Goal: Task Accomplishment & Management: Manage account settings

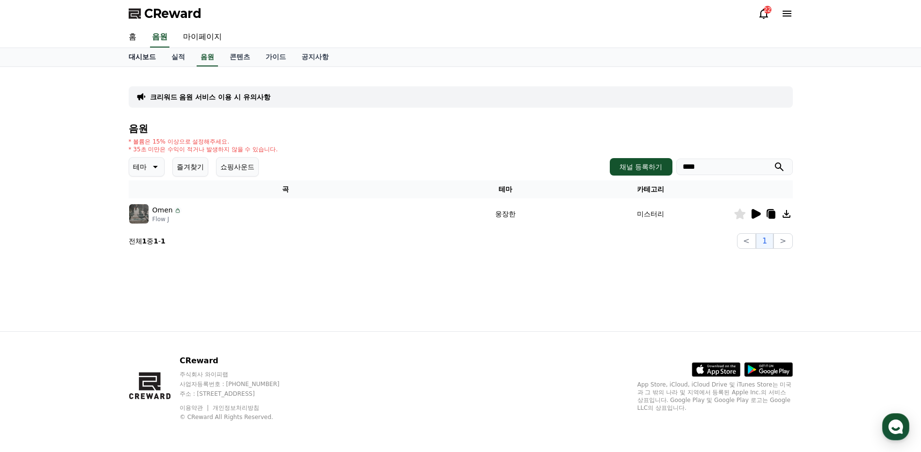
click at [142, 54] on link "대시보드" at bounding box center [142, 57] width 43 height 18
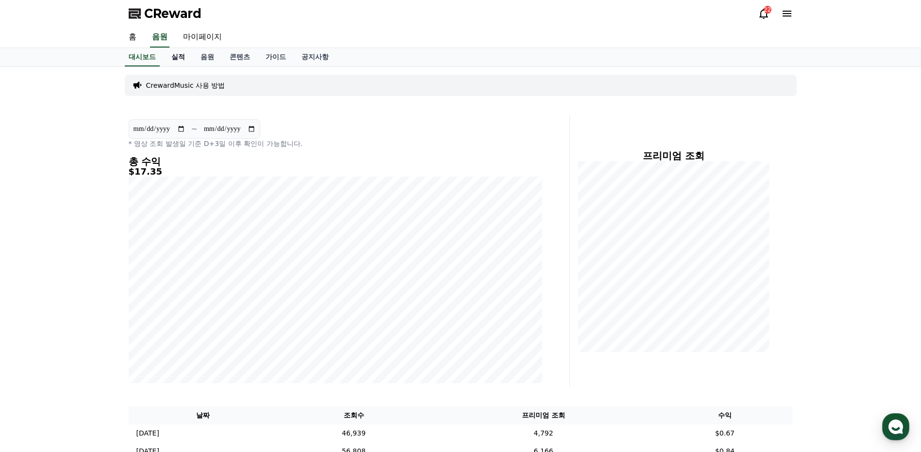
click at [173, 55] on link "실적" at bounding box center [178, 57] width 29 height 18
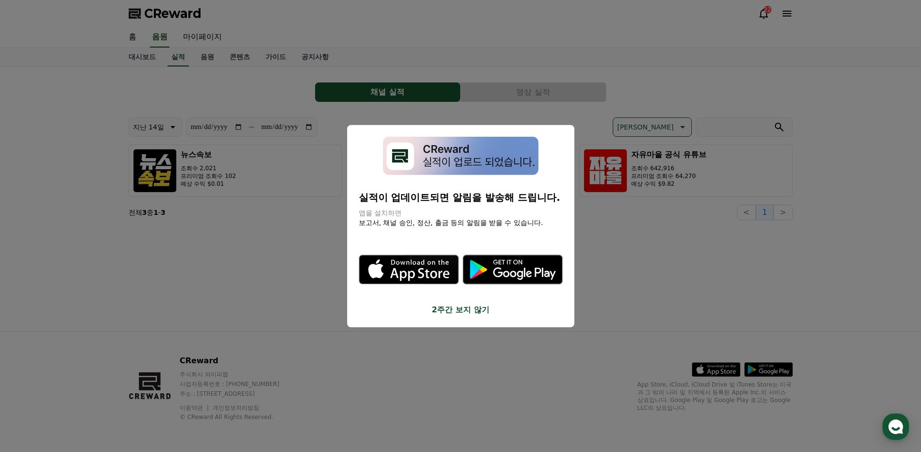
click at [465, 315] on button "2주간 보지 않기" at bounding box center [461, 310] width 204 height 12
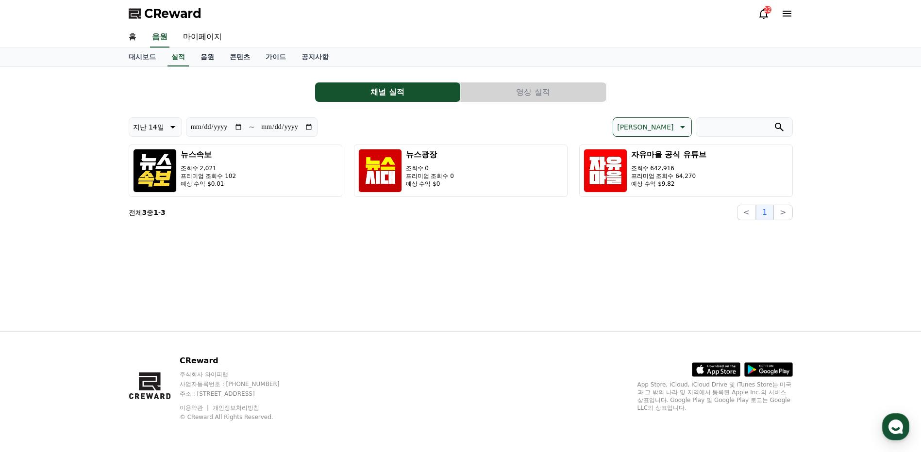
click at [209, 60] on link "음원" at bounding box center [207, 57] width 29 height 18
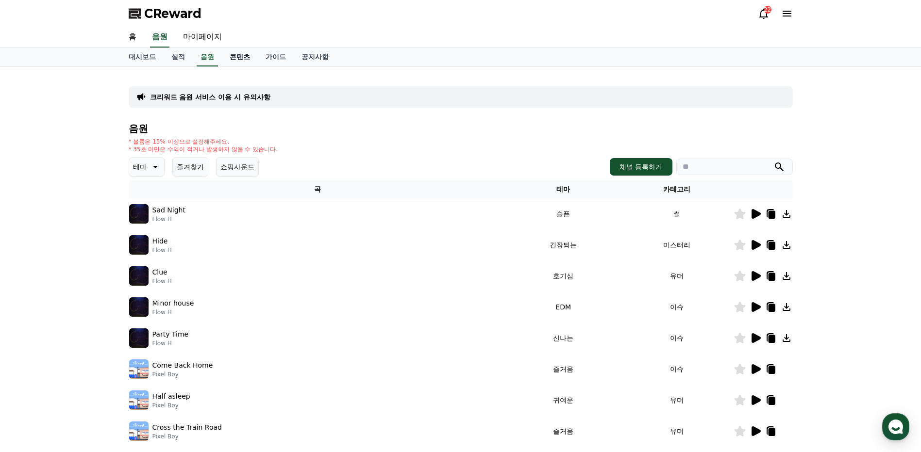
click at [238, 57] on link "콘텐츠" at bounding box center [240, 57] width 36 height 18
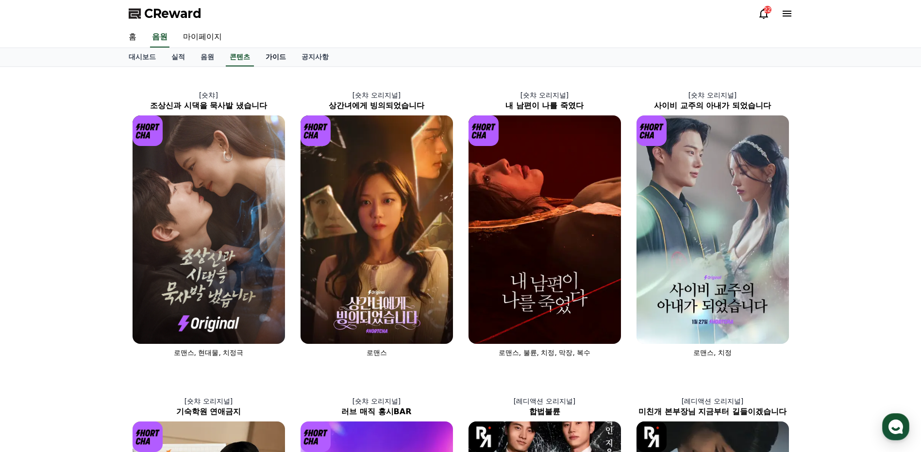
click at [274, 53] on link "가이드" at bounding box center [276, 57] width 36 height 18
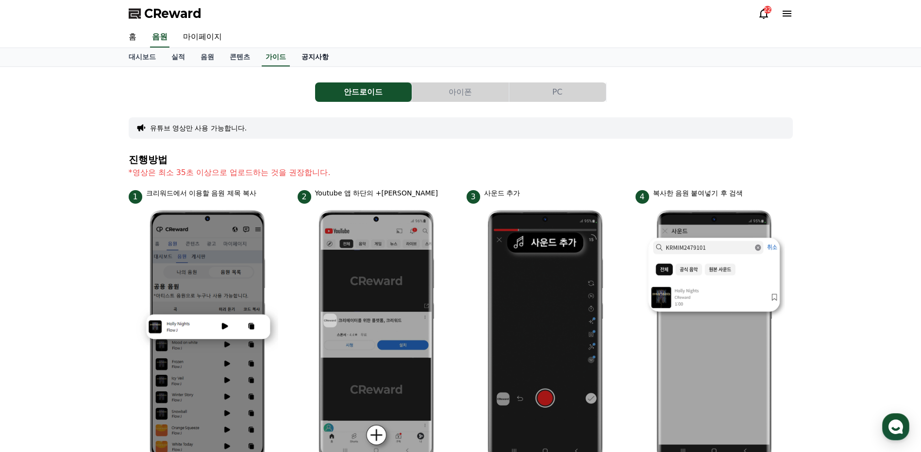
click at [312, 57] on link "공지사항" at bounding box center [315, 57] width 43 height 18
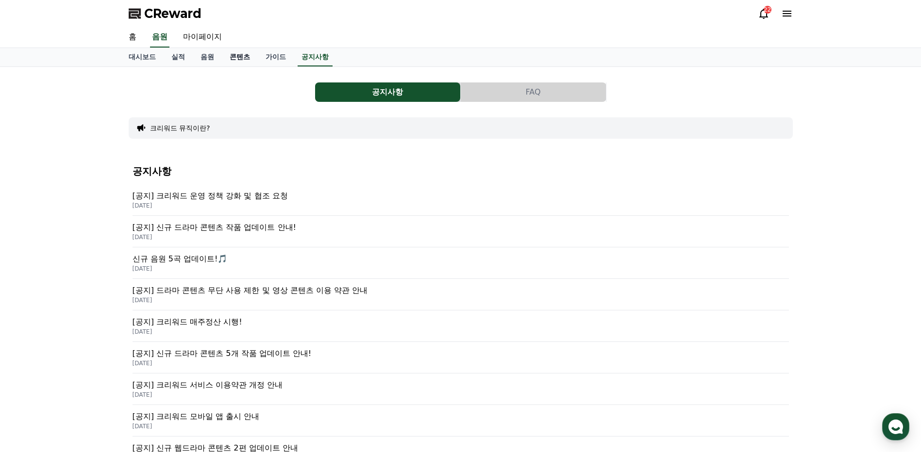
click at [235, 55] on link "콘텐츠" at bounding box center [240, 57] width 36 height 18
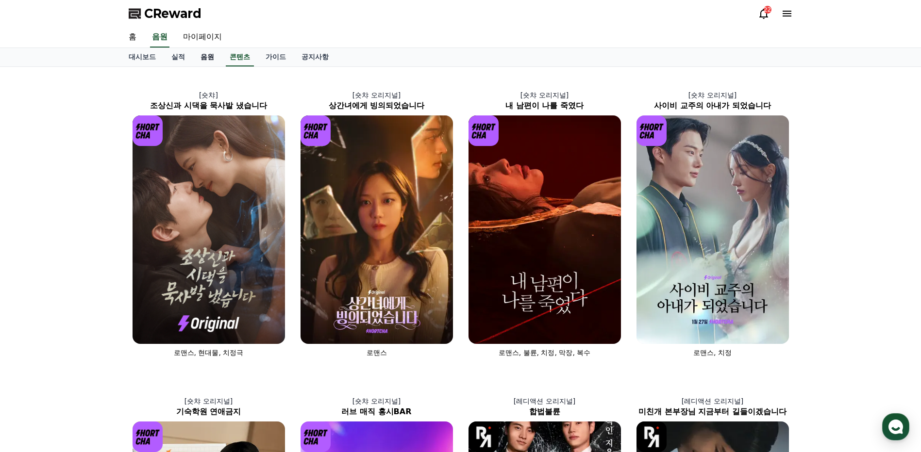
click at [202, 57] on link "음원" at bounding box center [207, 57] width 29 height 18
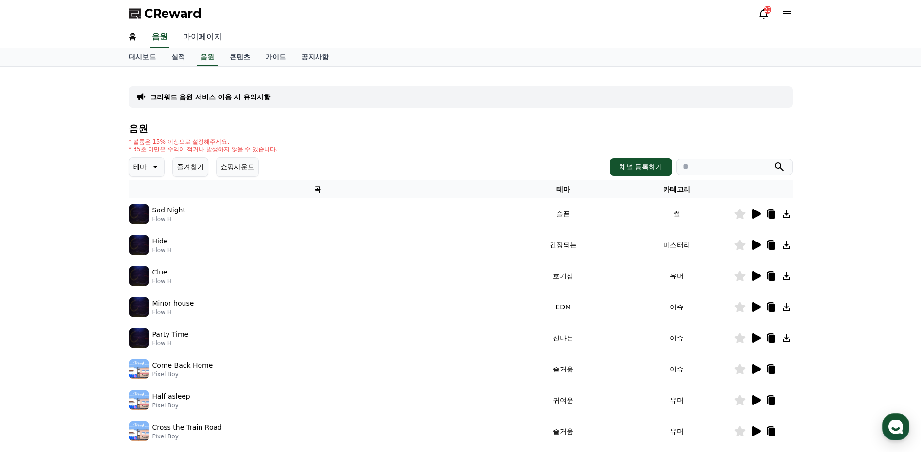
click at [202, 40] on link "마이페이지" at bounding box center [202, 37] width 54 height 20
select select "**********"
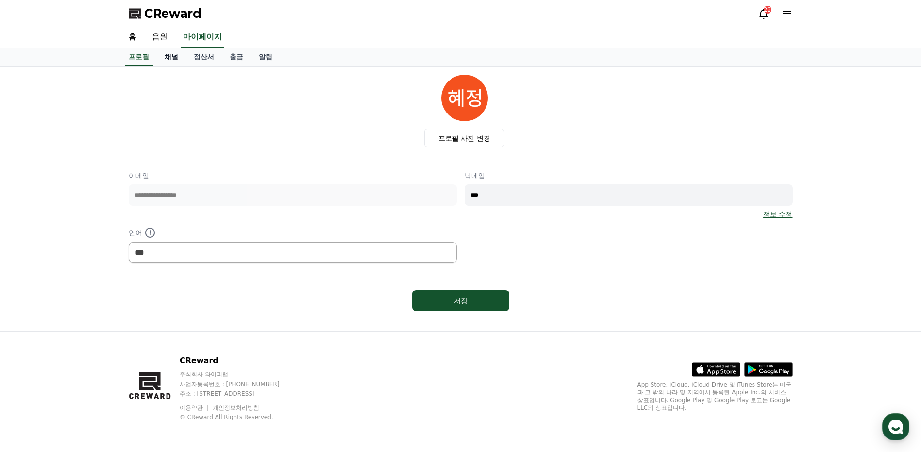
click at [173, 50] on link "채널" at bounding box center [171, 57] width 29 height 18
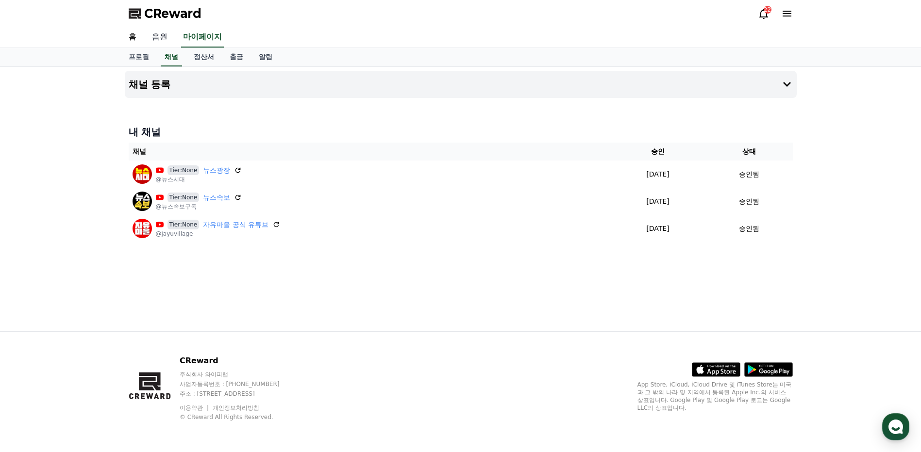
click at [155, 38] on link "음원" at bounding box center [159, 37] width 31 height 20
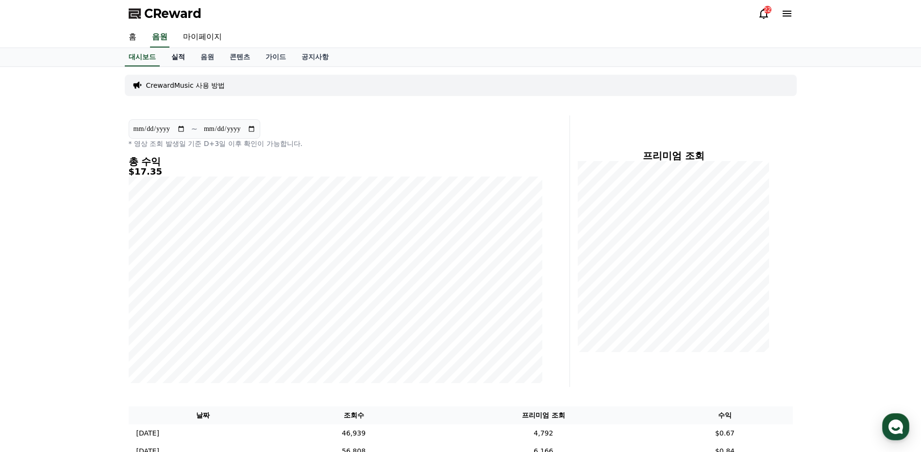
click at [177, 57] on link "실적" at bounding box center [178, 57] width 29 height 18
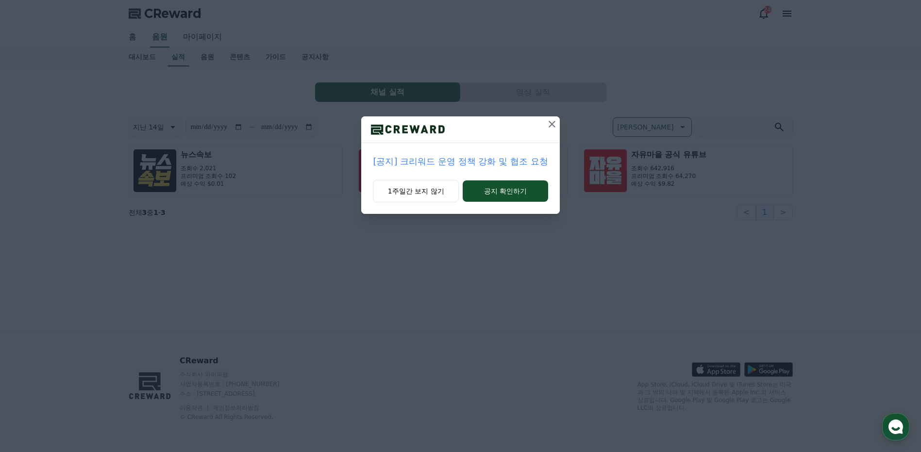
drag, startPoint x: 550, startPoint y: 122, endPoint x: 548, endPoint y: 130, distance: 8.0
click at [550, 123] on icon at bounding box center [551, 124] width 7 height 7
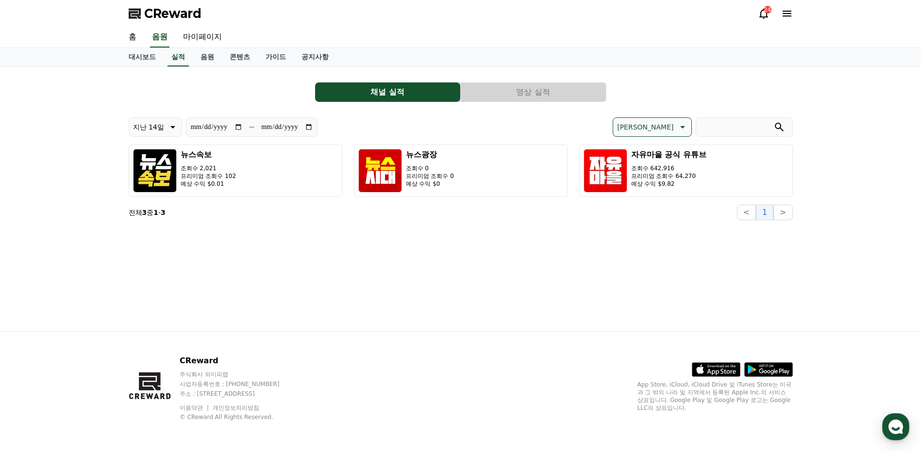
click at [527, 98] on button "영상 실적" at bounding box center [533, 92] width 145 height 19
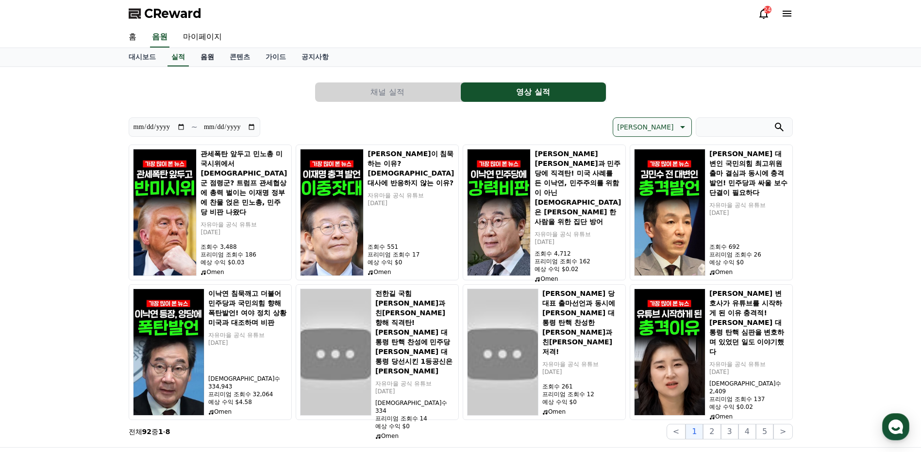
click at [207, 60] on link "음원" at bounding box center [207, 57] width 29 height 18
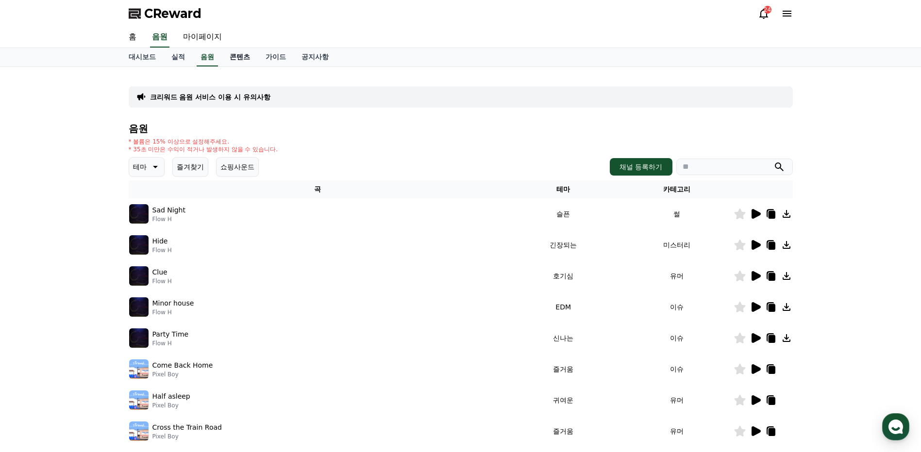
click at [237, 59] on link "콘텐츠" at bounding box center [240, 57] width 36 height 18
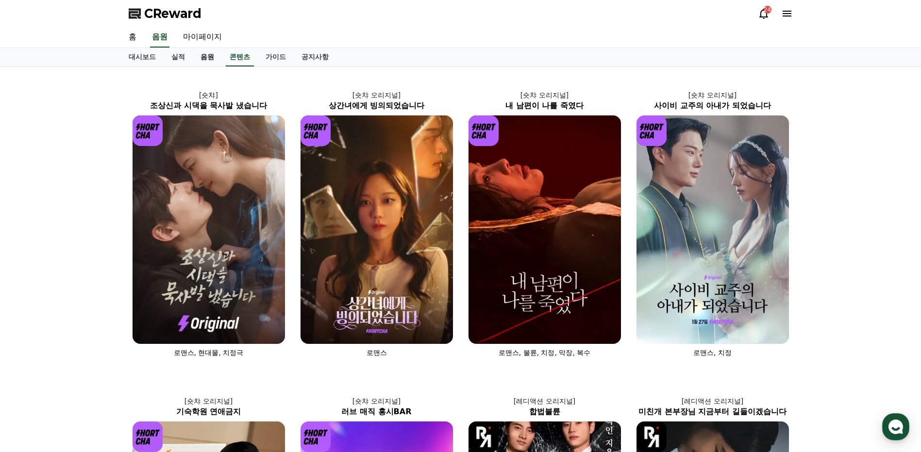
click at [207, 59] on link "음원" at bounding box center [207, 57] width 29 height 18
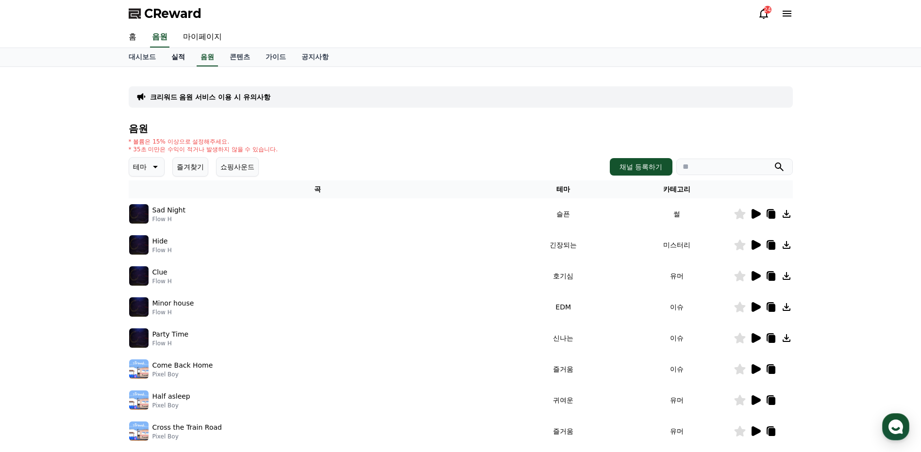
click at [180, 58] on link "실적" at bounding box center [178, 57] width 29 height 18
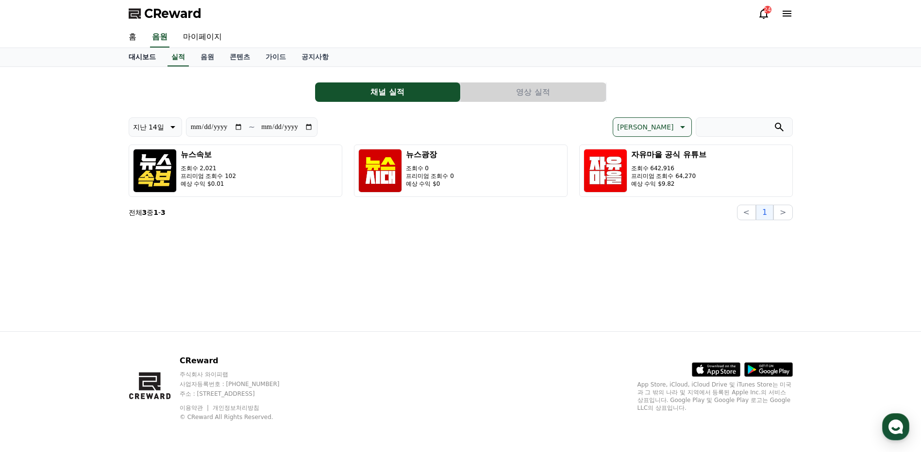
click at [143, 58] on link "대시보드" at bounding box center [142, 57] width 43 height 18
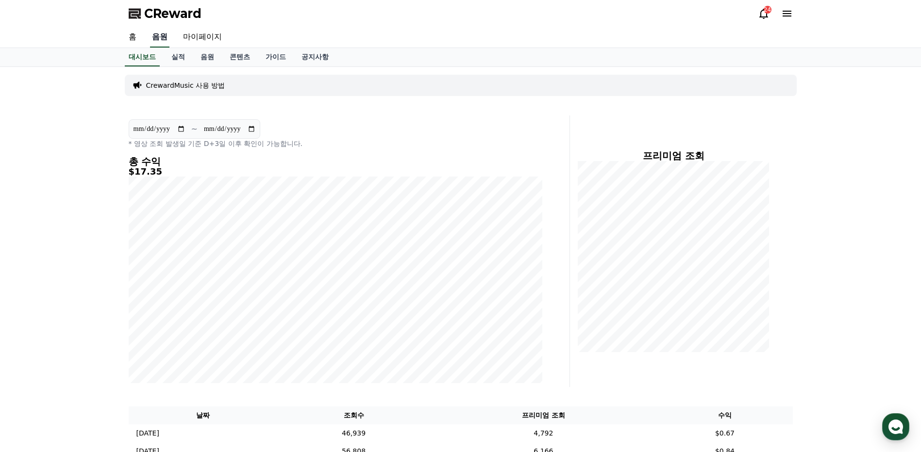
click at [165, 40] on link "음원" at bounding box center [159, 37] width 19 height 20
click at [182, 57] on link "실적" at bounding box center [178, 57] width 29 height 18
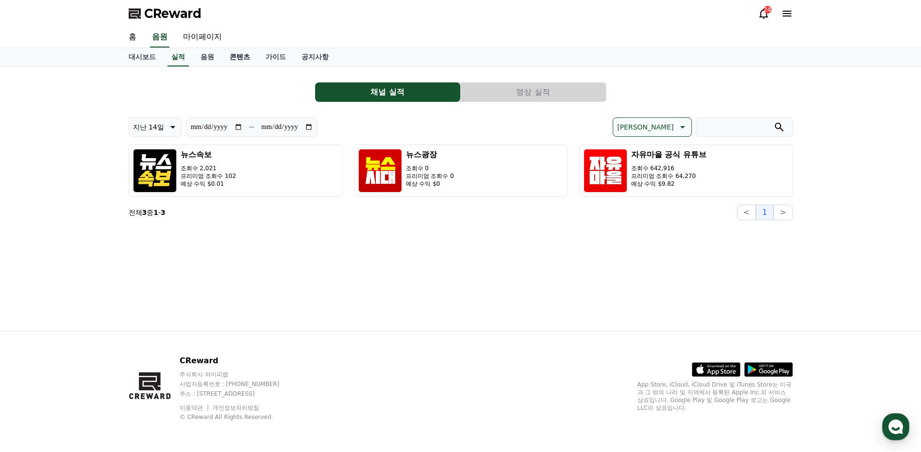
click at [232, 59] on link "콘텐츠" at bounding box center [240, 57] width 36 height 18
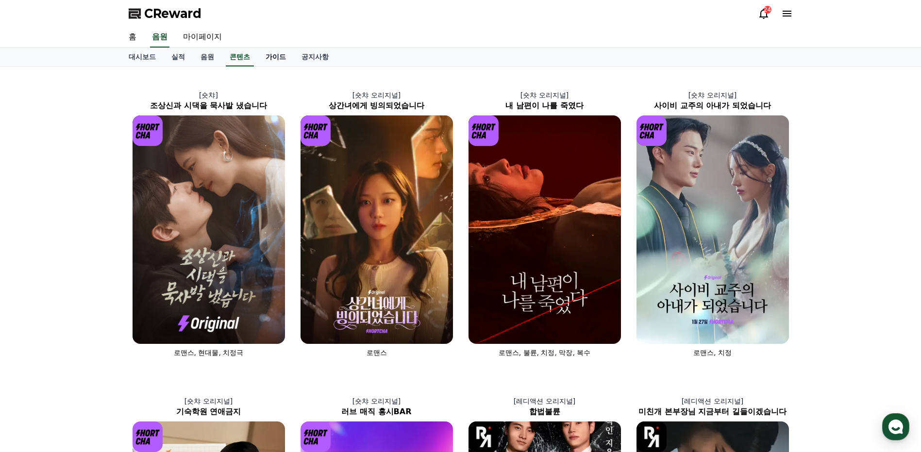
click at [264, 54] on link "가이드" at bounding box center [276, 57] width 36 height 18
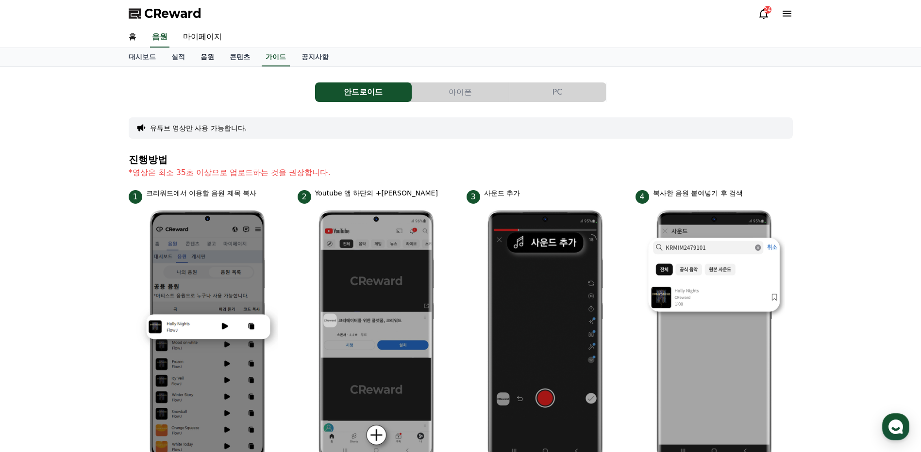
click at [211, 56] on link "음원" at bounding box center [207, 57] width 29 height 18
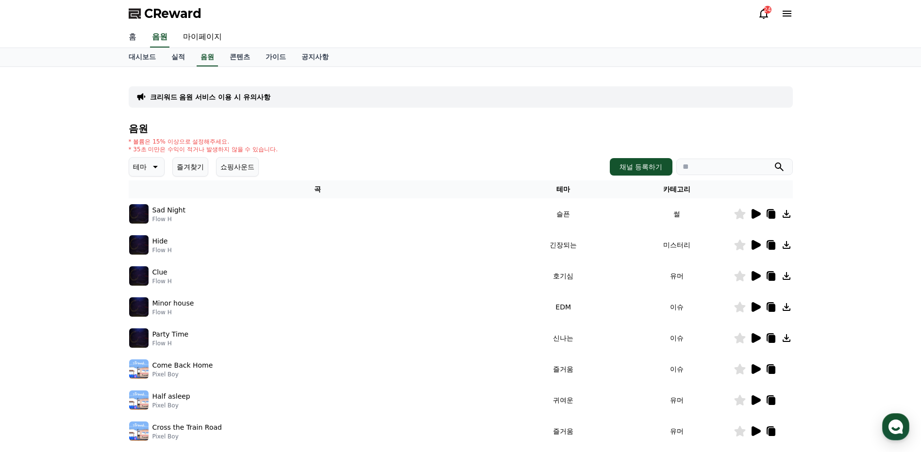
click at [134, 39] on link "홈" at bounding box center [132, 37] width 23 height 20
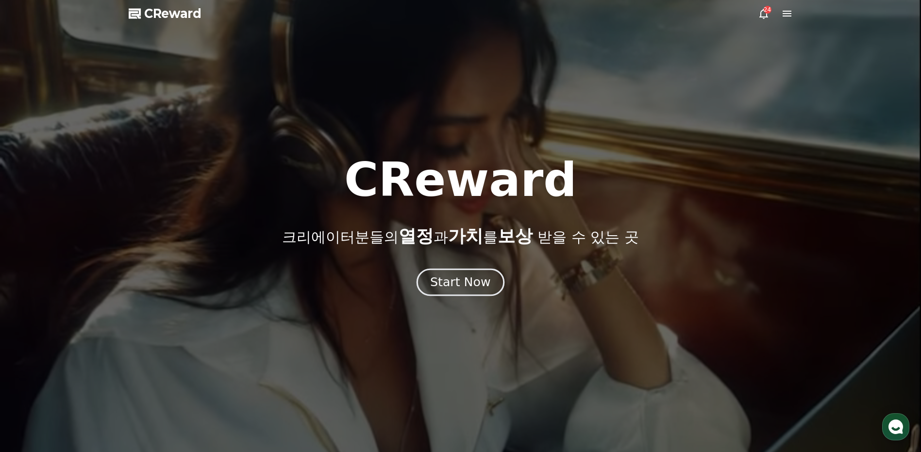
click at [456, 287] on div "Start Now" at bounding box center [460, 282] width 60 height 17
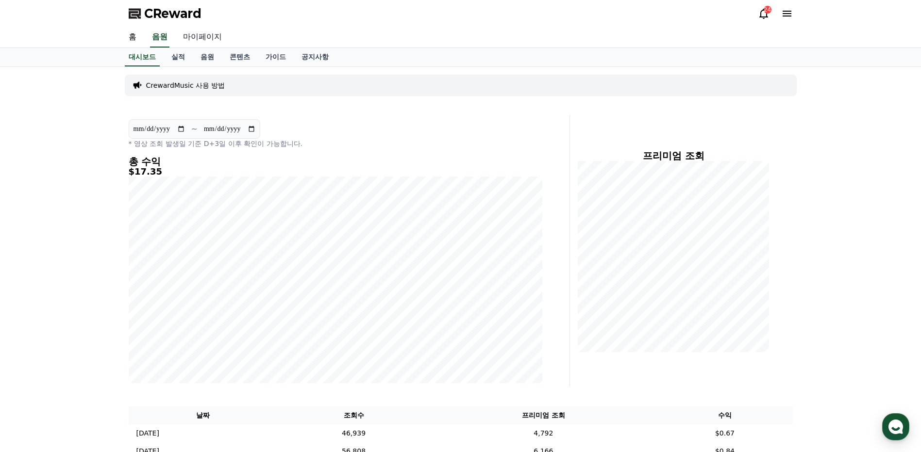
click at [204, 41] on link "마이페이지" at bounding box center [202, 37] width 54 height 20
select select "**********"
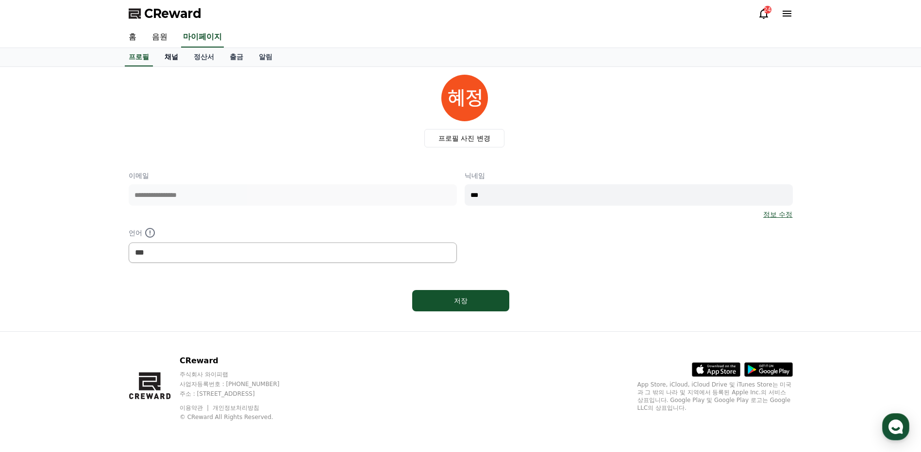
click at [168, 52] on link "채널" at bounding box center [171, 57] width 29 height 18
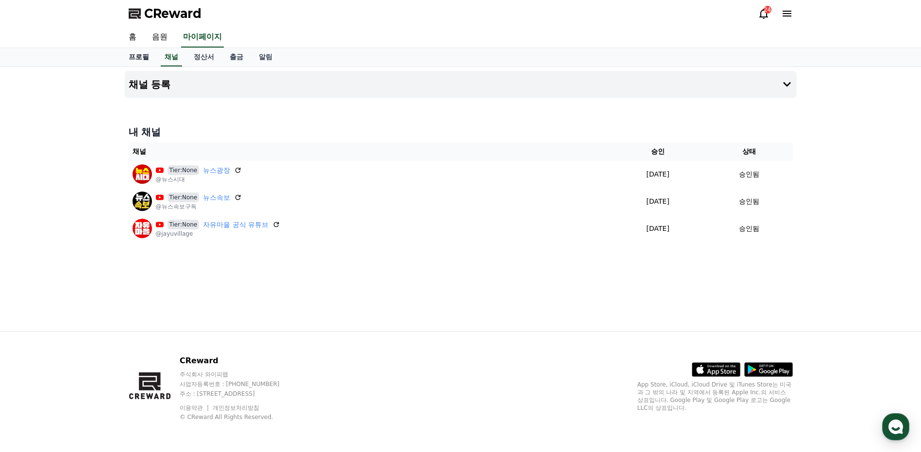
click at [142, 56] on link "프로필" at bounding box center [139, 57] width 36 height 18
select select "**********"
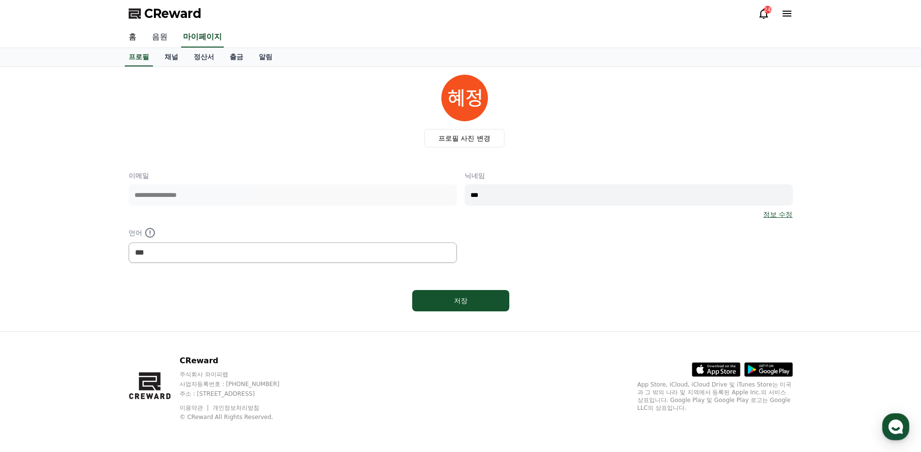
click at [154, 37] on link "음원" at bounding box center [159, 37] width 31 height 20
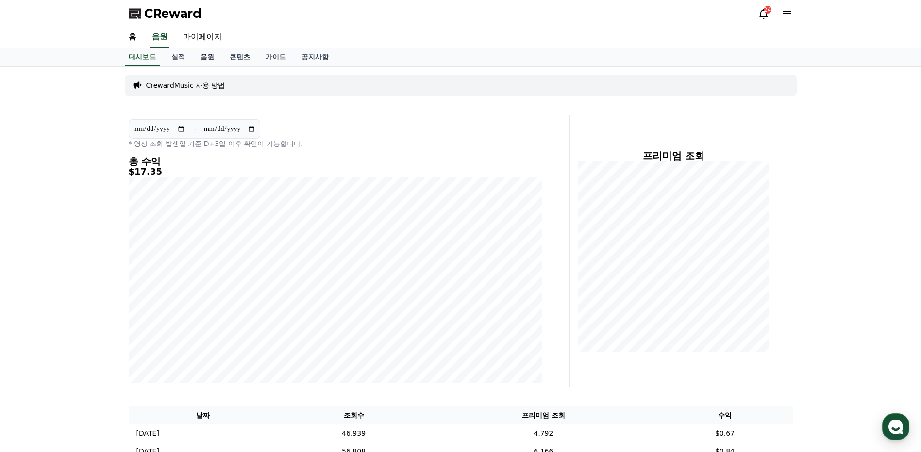
click at [211, 58] on link "음원" at bounding box center [207, 57] width 29 height 18
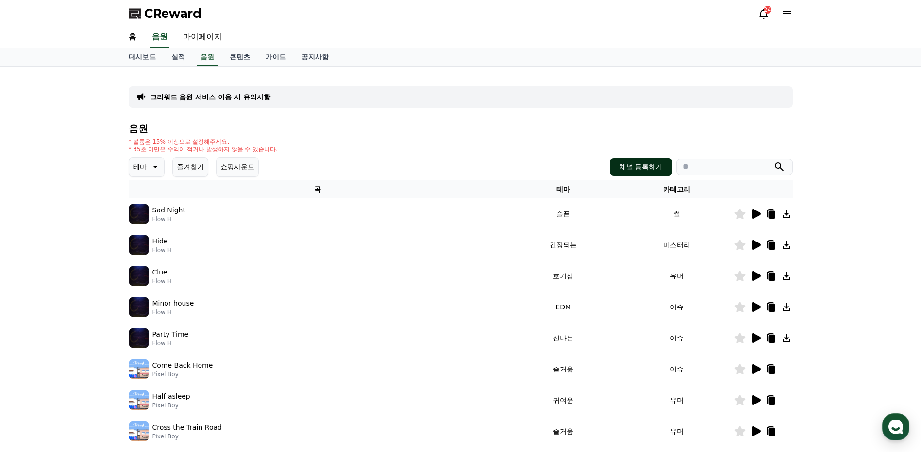
click at [641, 167] on button "채널 등록하기" at bounding box center [641, 166] width 62 height 17
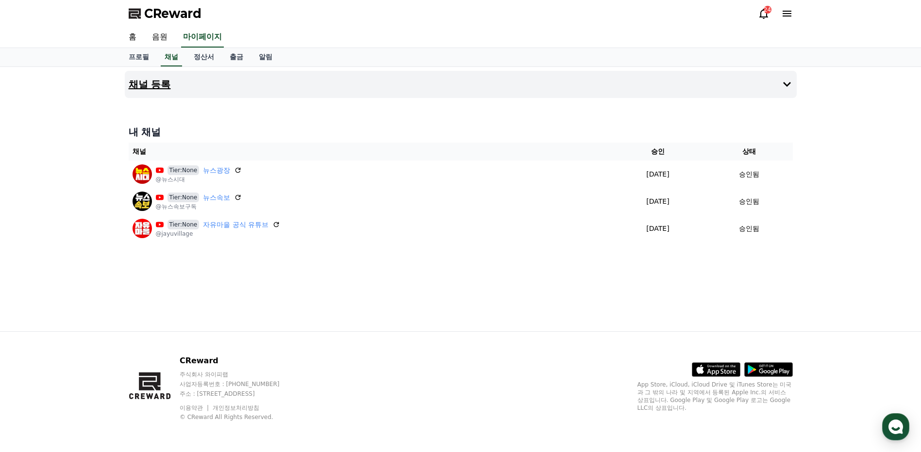
click at [170, 87] on h4 "채널 등록" at bounding box center [150, 84] width 42 height 11
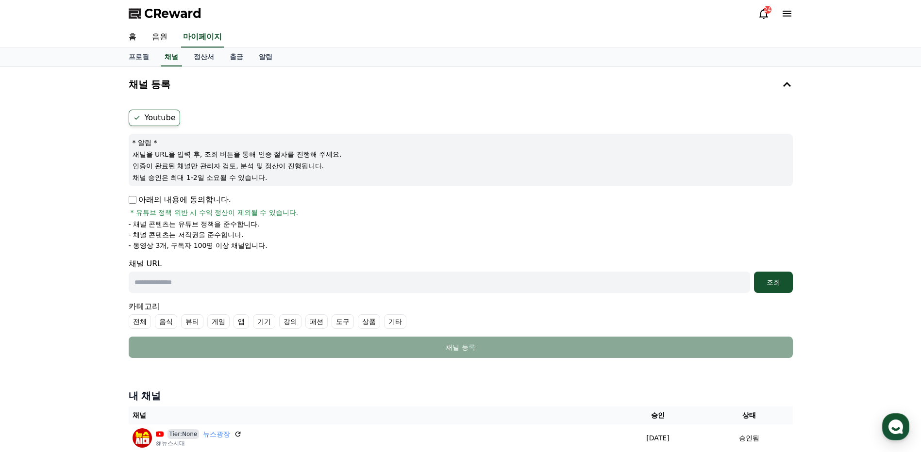
click at [205, 284] on input "text" at bounding box center [439, 282] width 621 height 21
click at [334, 284] on input "text" at bounding box center [439, 282] width 621 height 21
paste input "**********"
type input "**********"
click at [785, 284] on div "조회" at bounding box center [773, 283] width 31 height 10
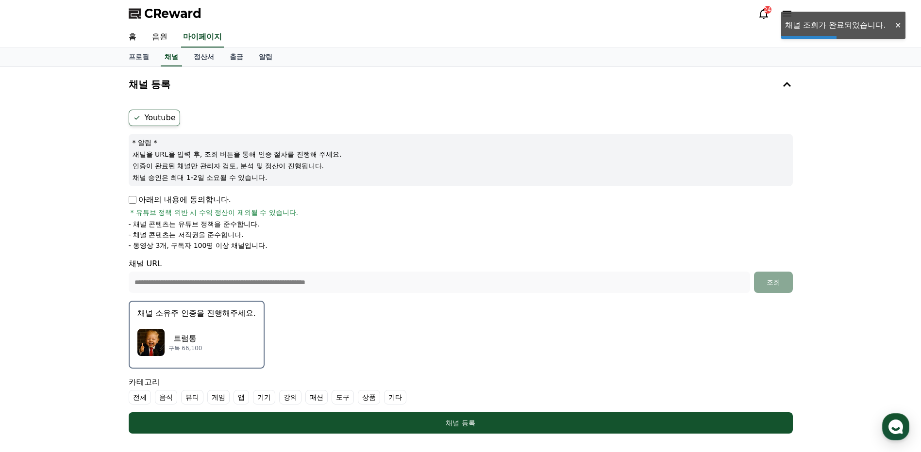
click at [203, 332] on div "트럼통 구독 66,100" at bounding box center [196, 342] width 118 height 39
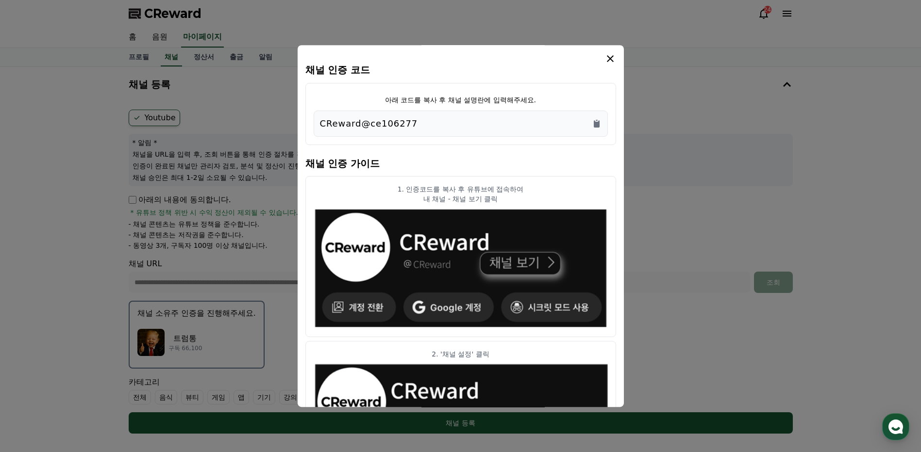
click at [451, 124] on div "CReward@ce106277" at bounding box center [461, 124] width 282 height 14
click at [594, 123] on icon "Copy to clipboard" at bounding box center [597, 123] width 6 height 7
drag, startPoint x: 466, startPoint y: 62, endPoint x: 495, endPoint y: 2, distance: 66.2
click at [495, 438] on div "채널 인증 코드 아래 코드를 복사 후 채널 설명란에 입력해주세요. CReward@ce106277 채널 인증 가이드 1. 인증코드를 복사 후 유…" at bounding box center [461, 438] width 672 height 0
click at [331, 58] on div "modal" at bounding box center [460, 59] width 311 height 12
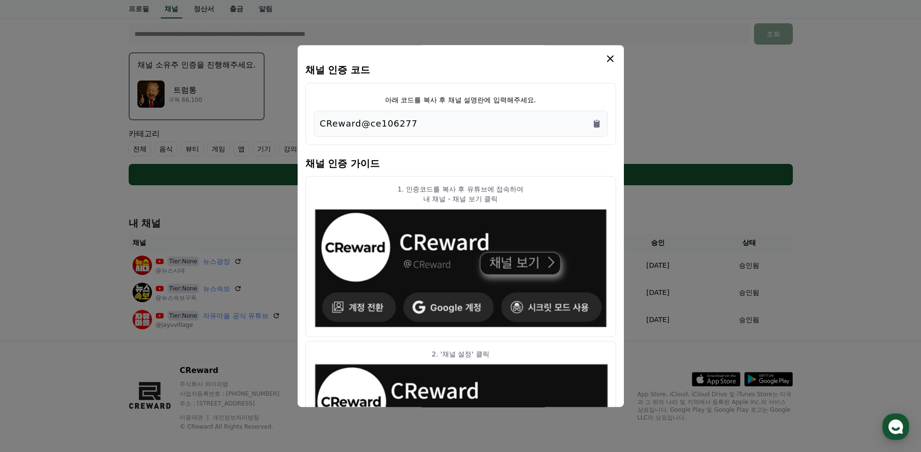
scroll to position [258, 0]
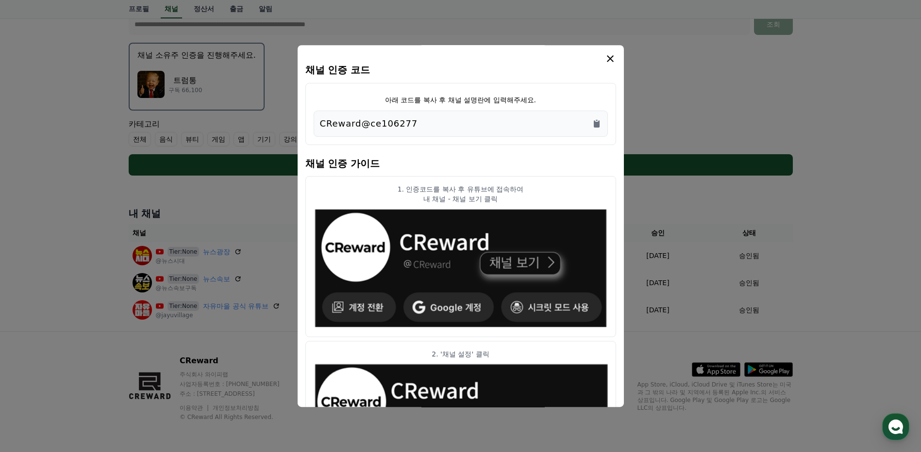
drag, startPoint x: 506, startPoint y: 351, endPoint x: 505, endPoint y: 357, distance: 5.9
click at [505, 357] on p "2. '채널 설정' 클릭" at bounding box center [461, 354] width 294 height 10
click at [609, 57] on icon "modal" at bounding box center [610, 59] width 12 height 12
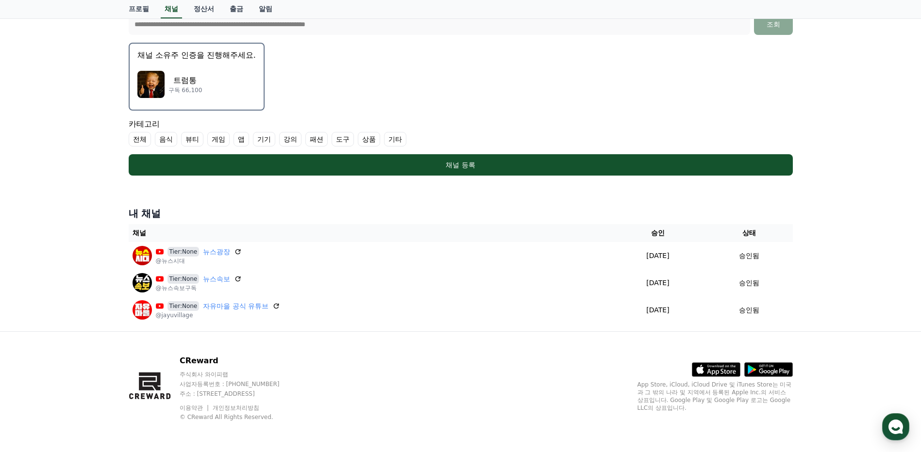
click at [196, 80] on p "트럼통" at bounding box center [185, 81] width 34 height 12
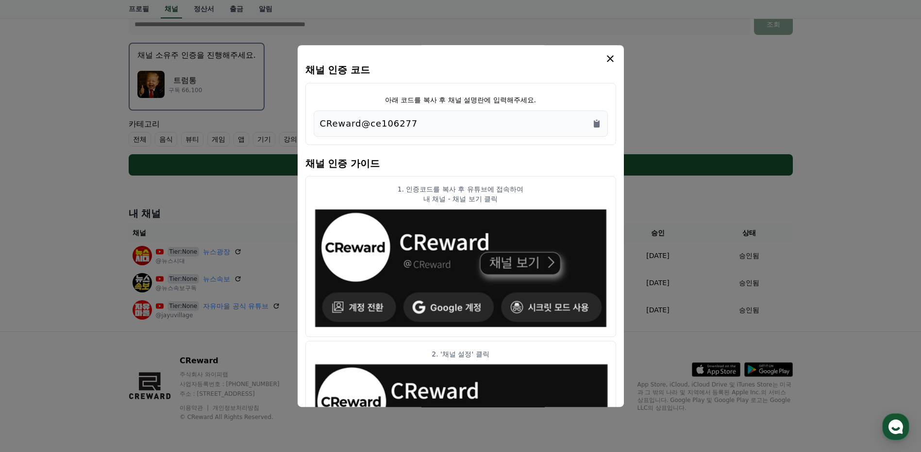
click at [428, 121] on div "CReward@ce106277" at bounding box center [461, 124] width 282 height 14
click at [613, 62] on icon "modal" at bounding box center [610, 58] width 7 height 7
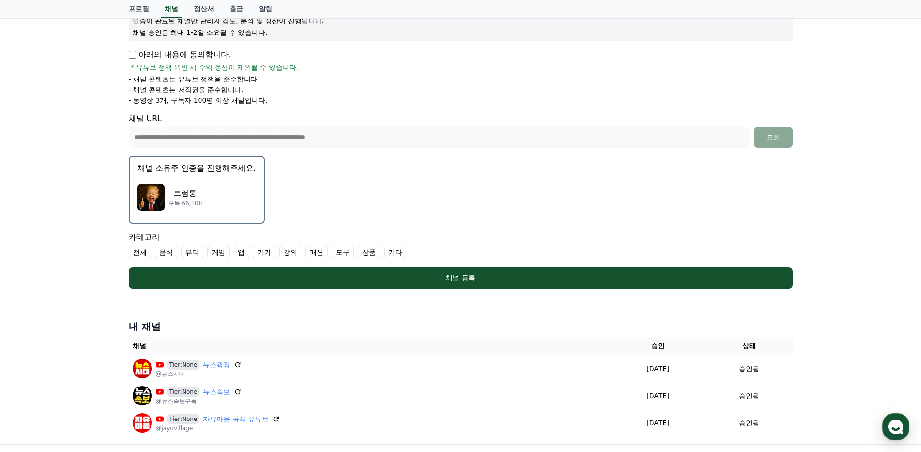
scroll to position [138, 0]
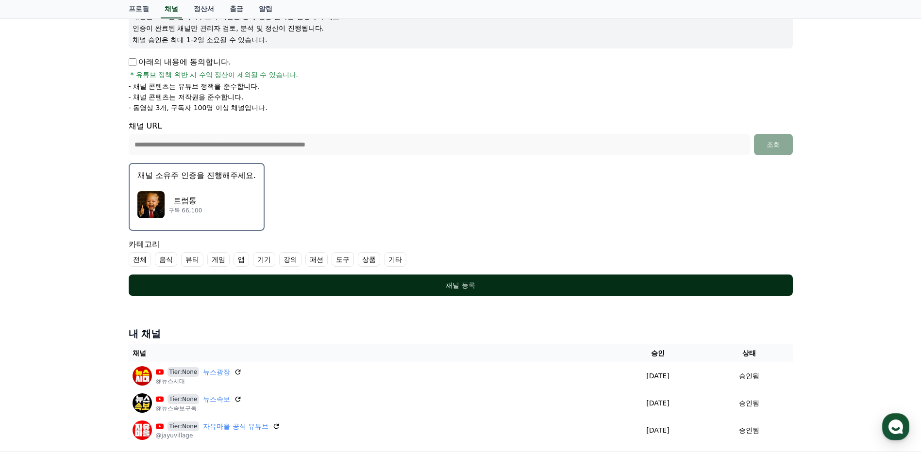
click at [462, 282] on div "채널 등록" at bounding box center [460, 286] width 625 height 10
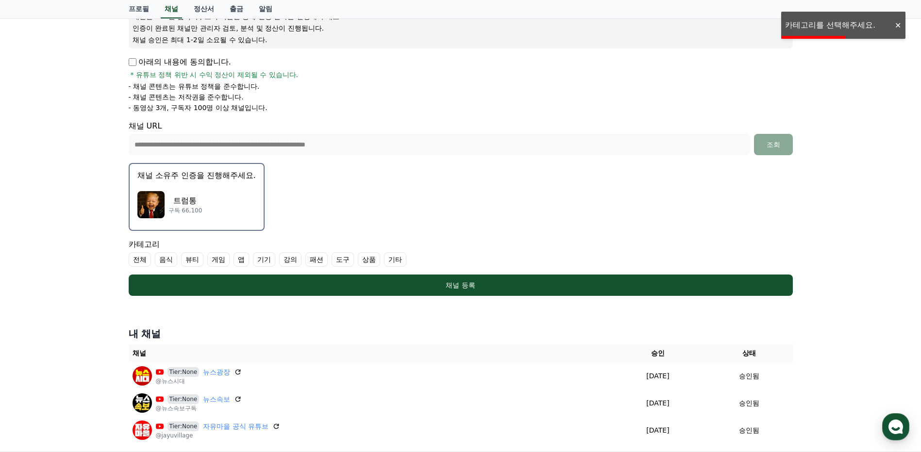
click at [397, 258] on label "기타" at bounding box center [395, 259] width 22 height 15
click at [214, 192] on div "트럼통 구독 66,100" at bounding box center [196, 204] width 118 height 39
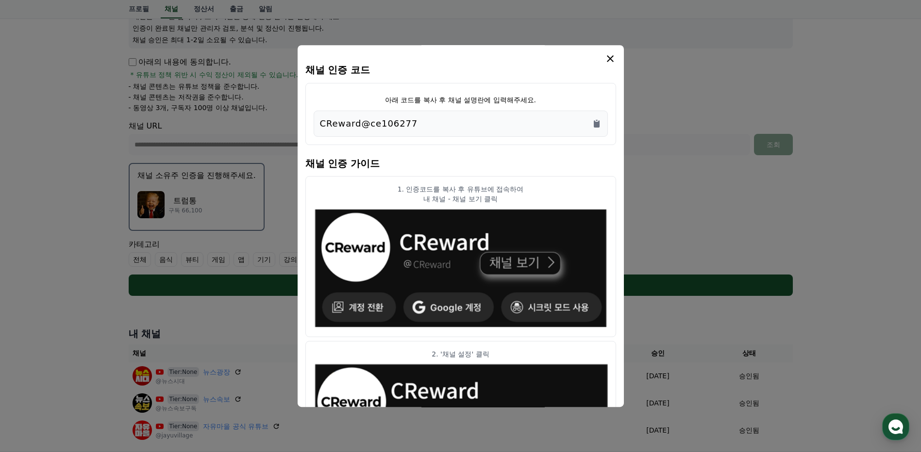
click at [610, 58] on icon "modal" at bounding box center [610, 59] width 12 height 12
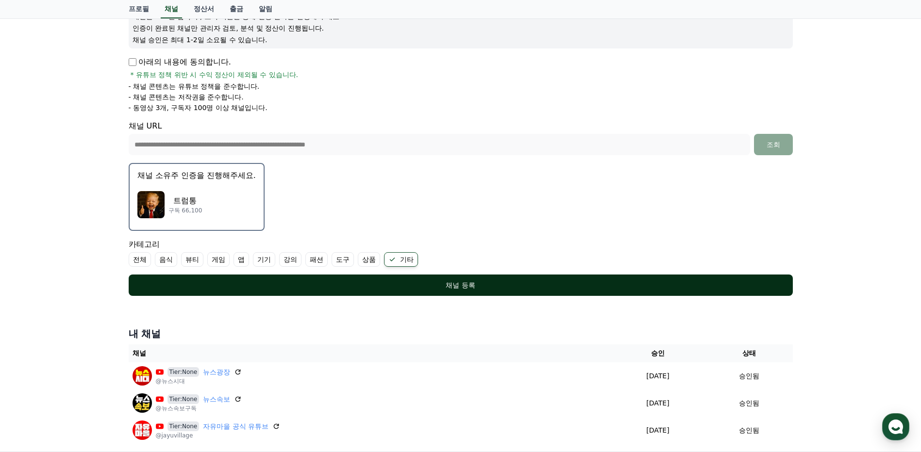
click at [471, 282] on div "채널 등록" at bounding box center [460, 286] width 625 height 10
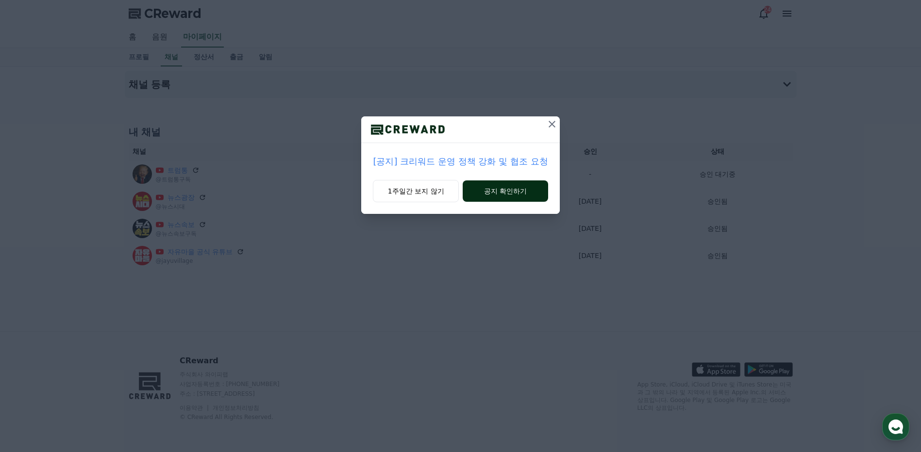
click at [513, 194] on button "공지 확인하기" at bounding box center [505, 191] width 85 height 21
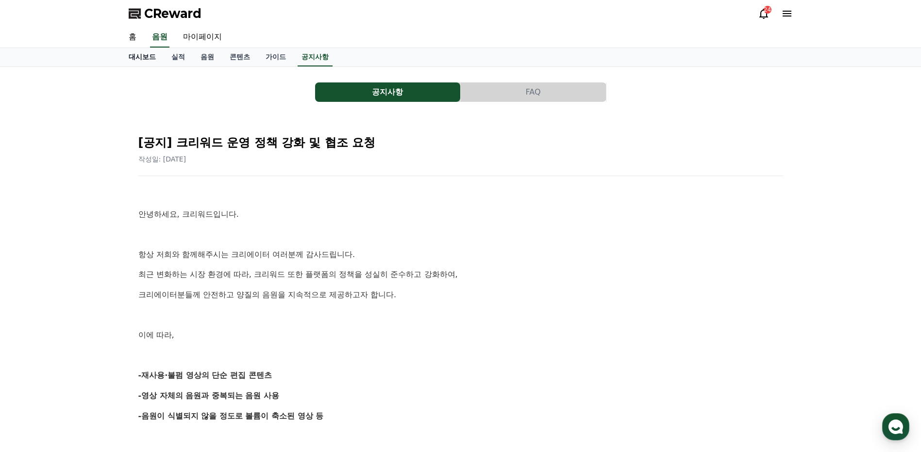
click at [148, 56] on link "대시보드" at bounding box center [142, 57] width 43 height 18
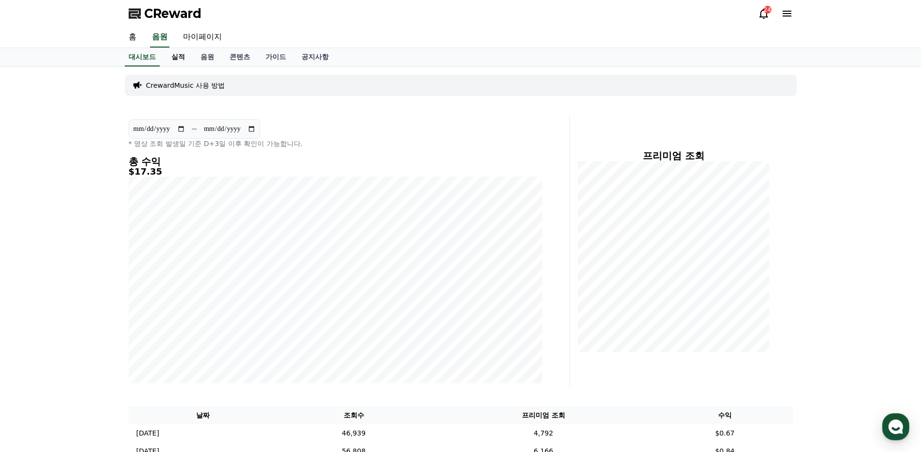
click at [182, 62] on link "실적" at bounding box center [178, 57] width 29 height 18
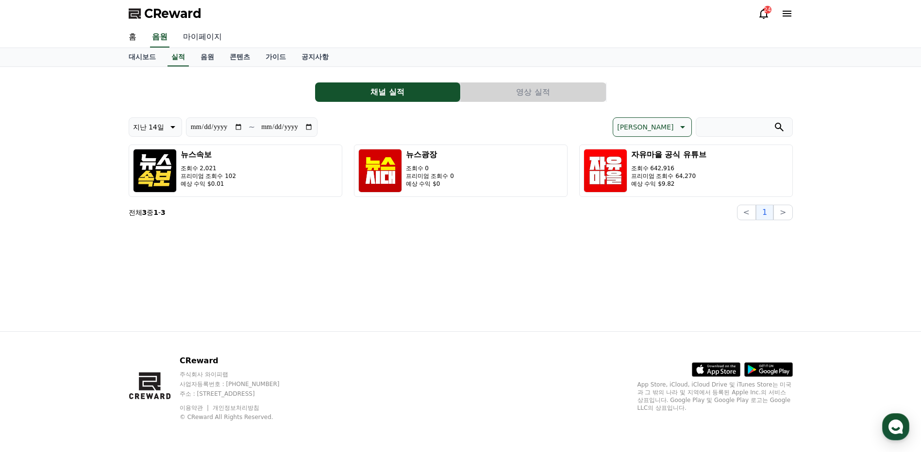
click at [199, 42] on link "마이페이지" at bounding box center [202, 37] width 54 height 20
select select "**********"
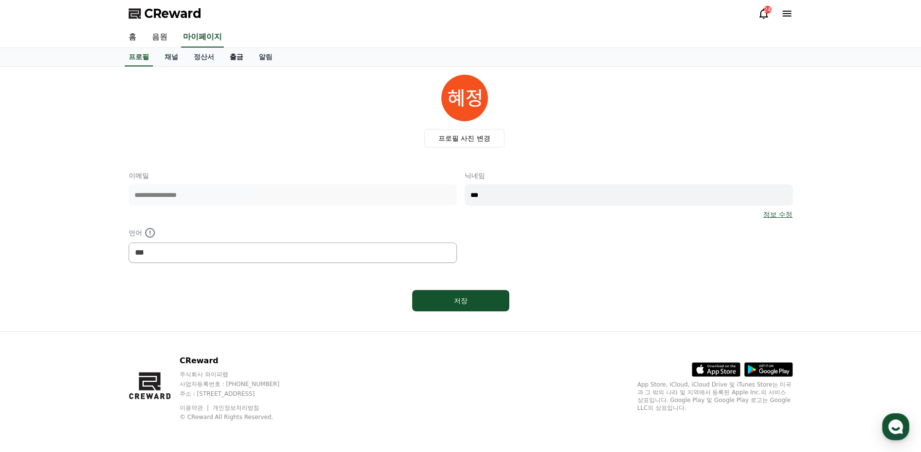
click at [227, 65] on link "출금" at bounding box center [236, 57] width 29 height 18
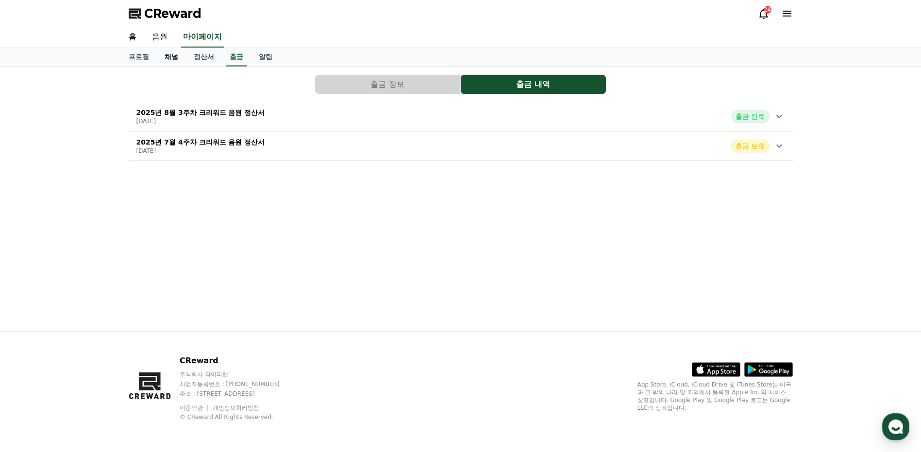
click at [181, 60] on link "채널" at bounding box center [171, 57] width 29 height 18
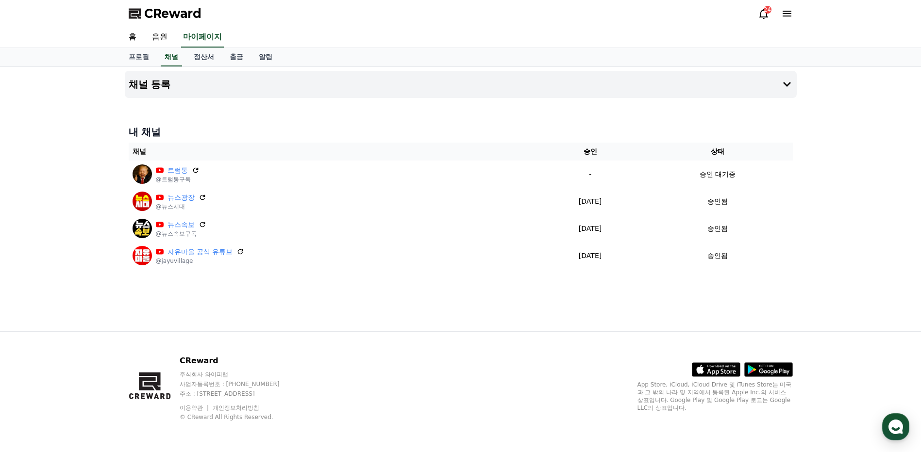
click at [619, 324] on div "채널 등록 내 채널 채널 승인 상태 트럼통 @트럼통구독 - 승인 대기중 뉴스광장 @뉴스시대 2025-04-14 04-14 승인됨 뉴스속보 @뉴…" at bounding box center [461, 199] width 680 height 265
click at [674, 311] on div "채널 등록 내 채널 채널 승인 상태 트럼통 @트럼통구독 - 승인 대기중 뉴스광장 @뉴스시대 [DATE] 04-14 승인됨 뉴스속보 @뉴스속보구…" at bounding box center [461, 199] width 680 height 265
